Goal: Task Accomplishment & Management: Complete application form

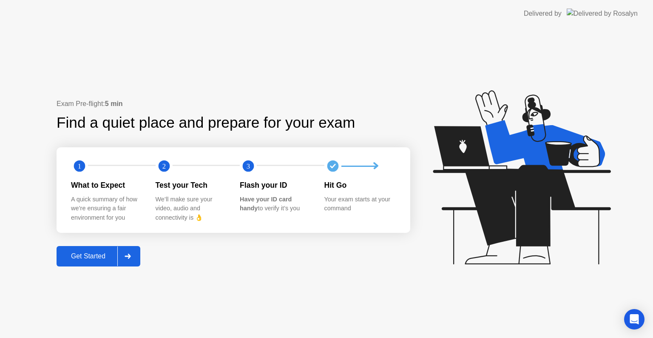
click at [88, 259] on div "Get Started" at bounding box center [88, 256] width 58 height 8
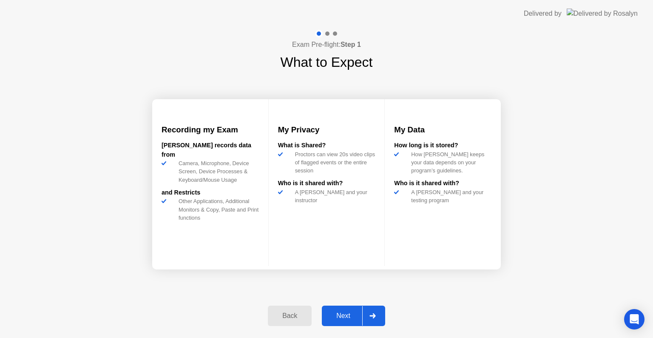
click at [340, 315] on div "Next" at bounding box center [343, 316] width 38 height 8
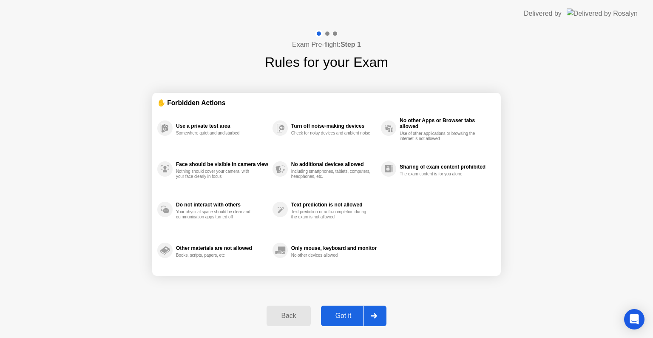
click at [342, 313] on div "Got it" at bounding box center [344, 316] width 40 height 8
select select "**********"
select select "*******"
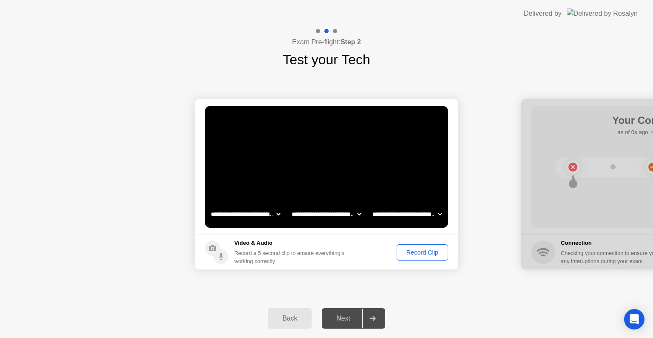
click at [432, 253] on div "Record Clip" at bounding box center [423, 252] width 46 height 7
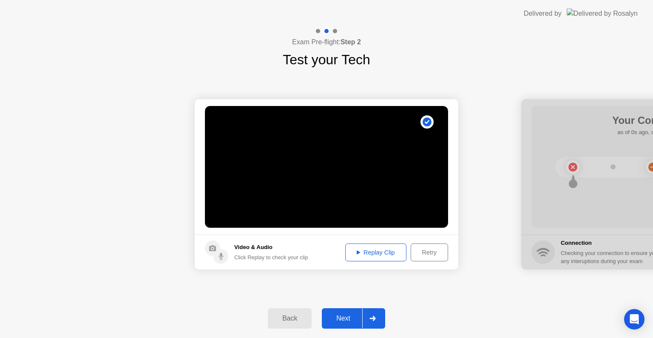
click at [349, 323] on button "Next" at bounding box center [353, 318] width 63 height 20
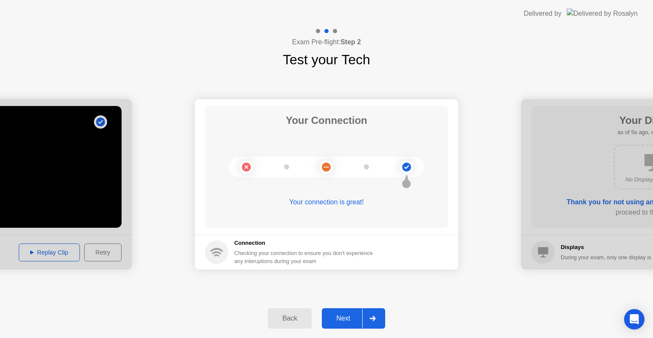
click at [346, 317] on div "Next" at bounding box center [343, 318] width 38 height 8
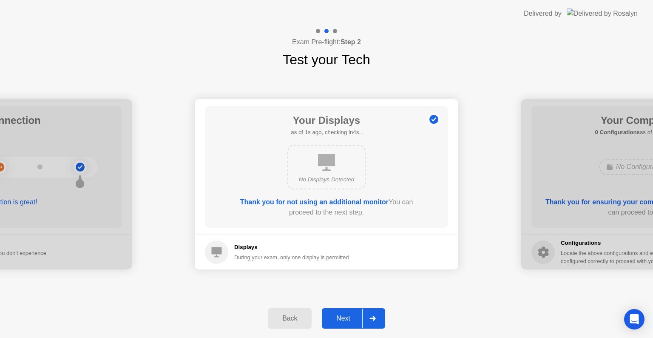
click at [341, 315] on div "Next" at bounding box center [343, 318] width 38 height 8
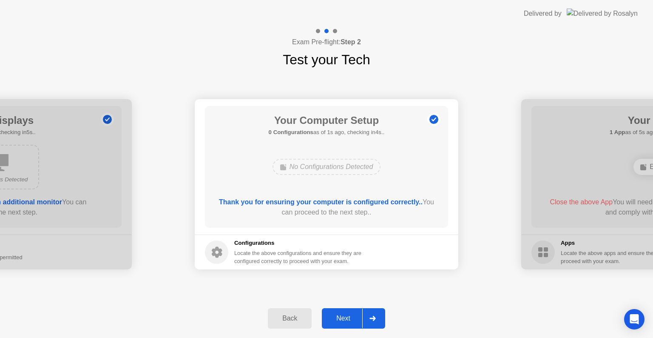
click at [347, 321] on div "Next" at bounding box center [343, 318] width 38 height 8
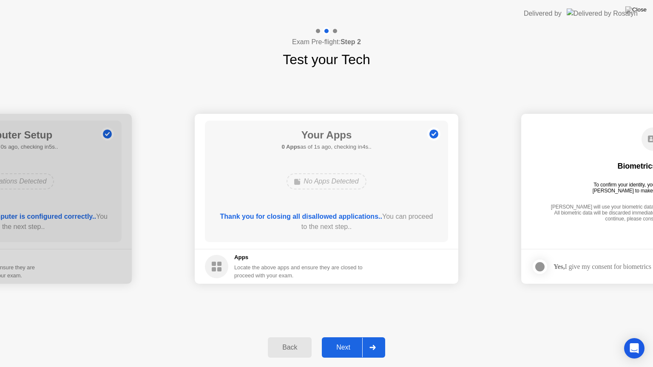
click at [370, 337] on icon at bounding box center [373, 347] width 6 height 5
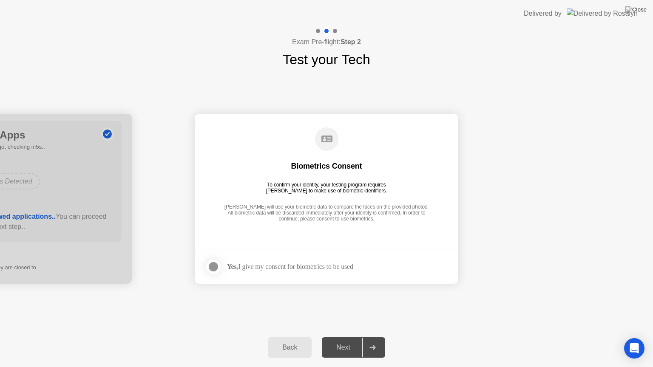
click at [213, 267] on div at bounding box center [213, 267] width 10 height 10
click at [349, 337] on div "Next" at bounding box center [343, 348] width 38 height 8
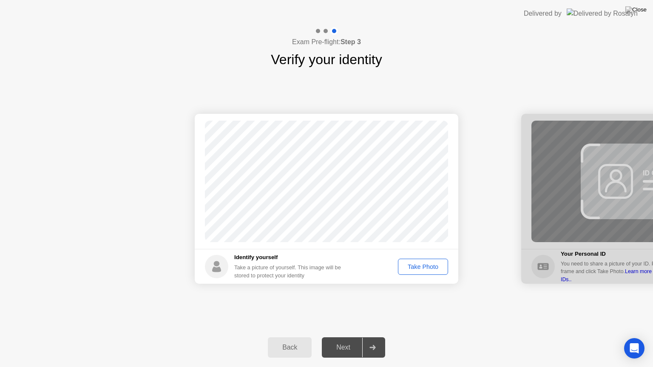
click at [426, 272] on button "Take Photo" at bounding box center [423, 267] width 50 height 16
click at [350, 337] on div "Next" at bounding box center [343, 348] width 38 height 8
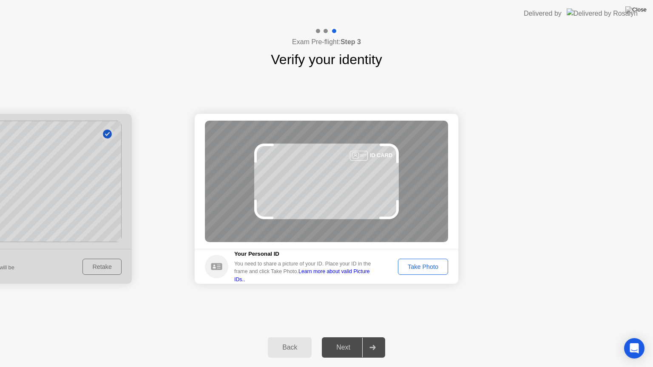
click at [421, 269] on div "Take Photo" at bounding box center [423, 267] width 44 height 7
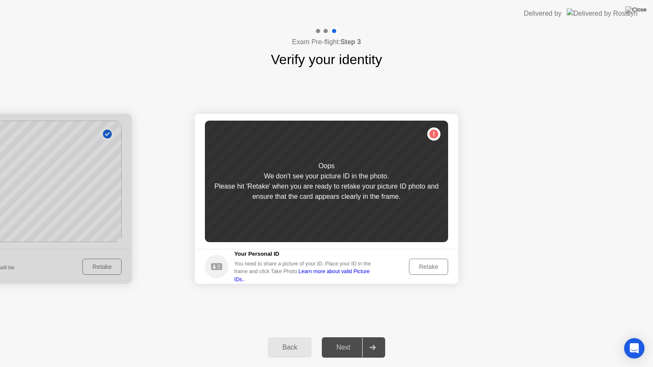
click at [429, 270] on div "Retake" at bounding box center [428, 267] width 33 height 7
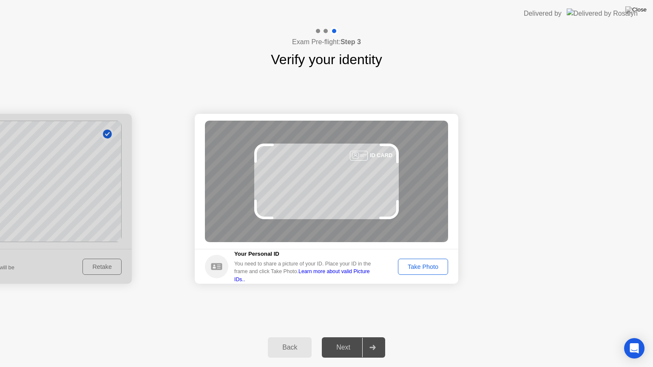
click at [429, 269] on div "Take Photo" at bounding box center [423, 267] width 44 height 7
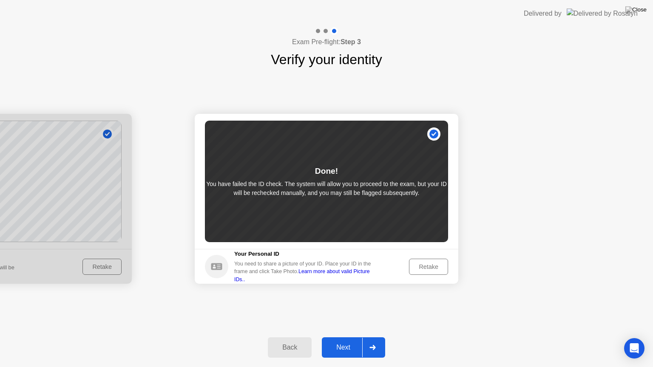
click at [342, 337] on div "Next" at bounding box center [343, 348] width 38 height 8
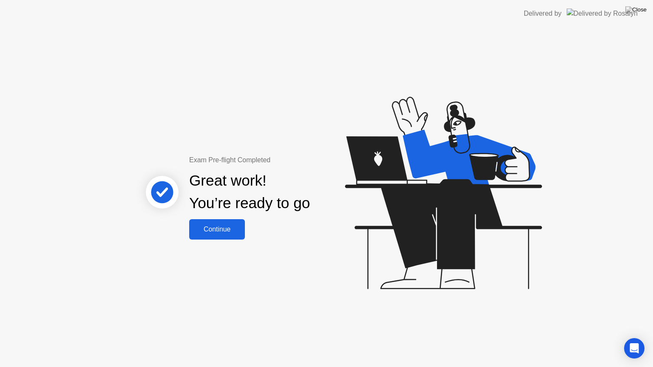
click at [221, 226] on div "Continue" at bounding box center [217, 230] width 51 height 8
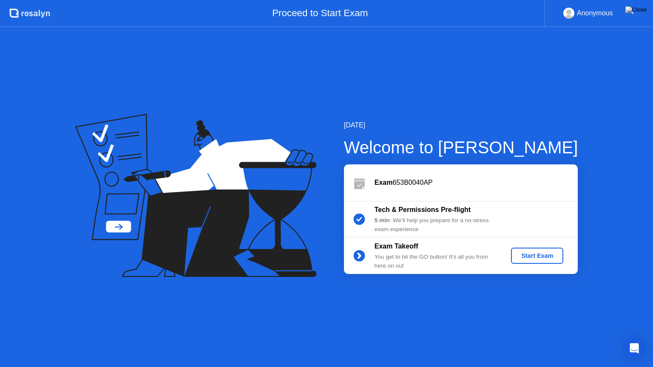
click at [538, 258] on div "Start Exam" at bounding box center [538, 256] width 46 height 7
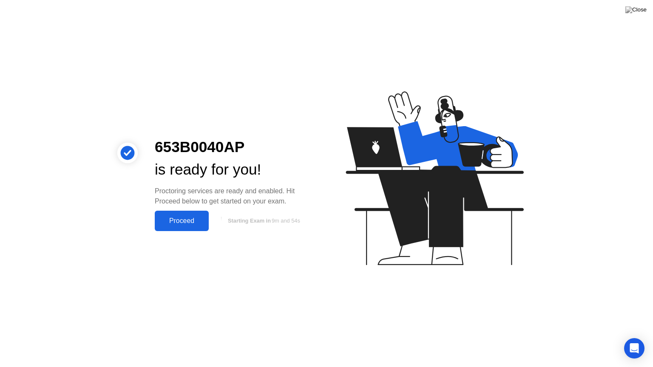
click at [528, 337] on div "653B0040AP is ready for you! Proctoring services are ready and enabled. Hit Pro…" at bounding box center [326, 183] width 653 height 367
click at [580, 46] on div "653B0040AP is ready for you! Proctoring services are ready and enabled. Hit Pro…" at bounding box center [326, 183] width 653 height 367
click at [172, 232] on div "653B0040AP is ready for you! Proctoring services are ready and enabled. Hit Pro…" at bounding box center [326, 183] width 653 height 367
click at [176, 222] on div "Proceed" at bounding box center [181, 221] width 49 height 8
